Goal: Transaction & Acquisition: Obtain resource

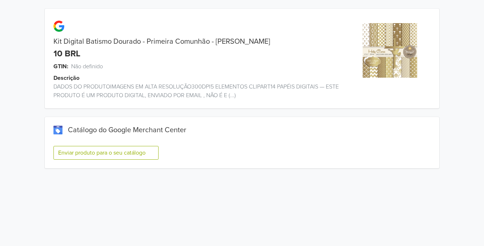
click at [110, 150] on button "Enviar produto para o seu catálogo" at bounding box center [105, 153] width 105 height 14
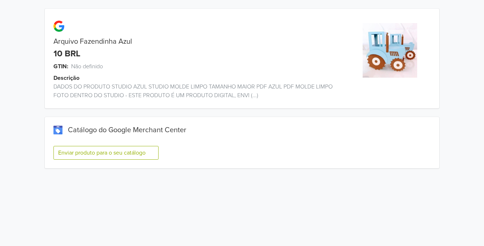
click at [140, 155] on button "Enviar produto para o seu catálogo" at bounding box center [105, 153] width 105 height 14
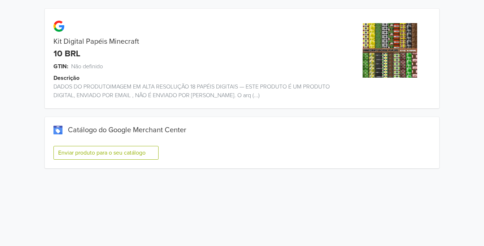
click at [138, 152] on button "Enviar produto para o seu catálogo" at bounding box center [105, 153] width 105 height 14
